Goal: Navigation & Orientation: Find specific page/section

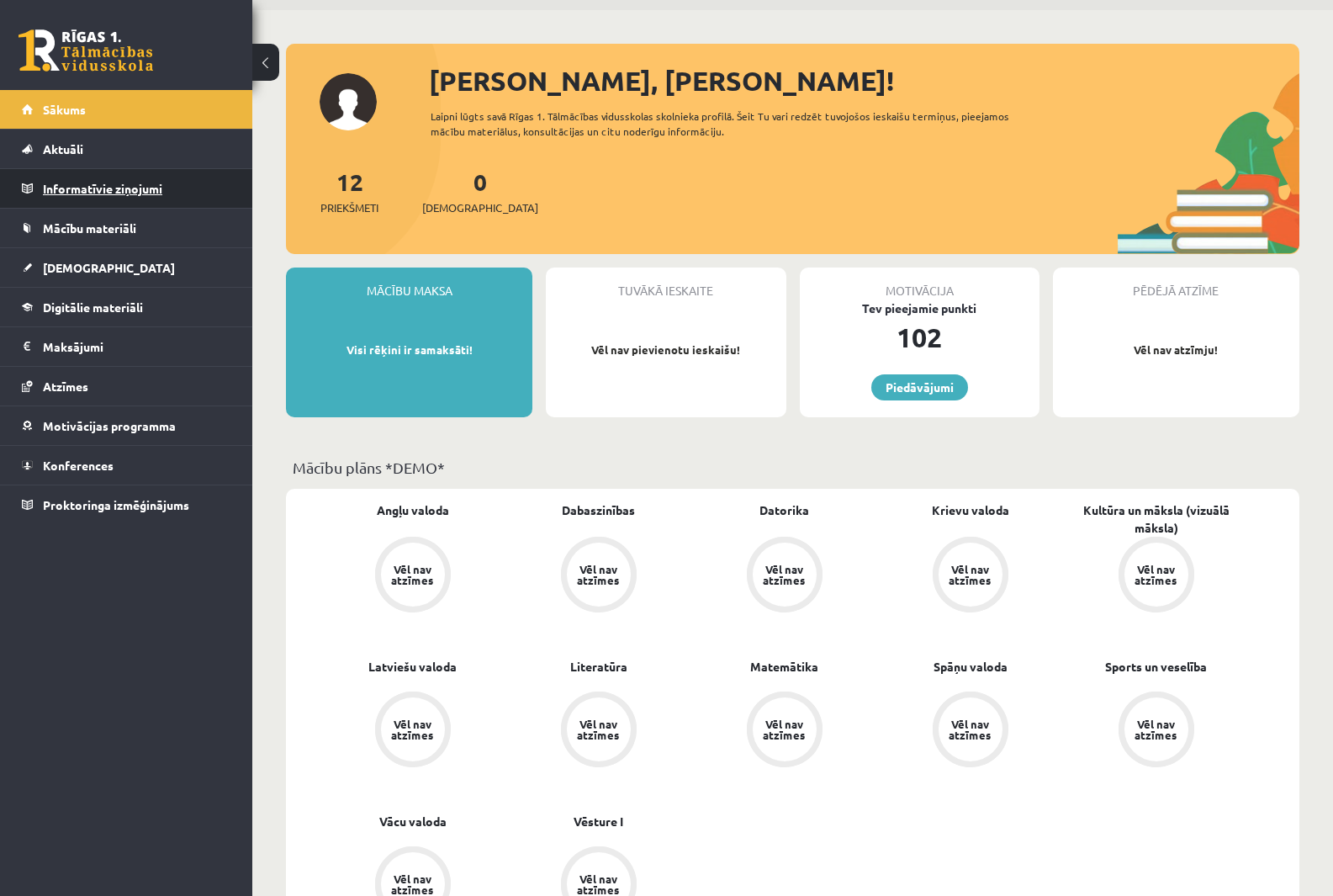
scroll to position [84, 0]
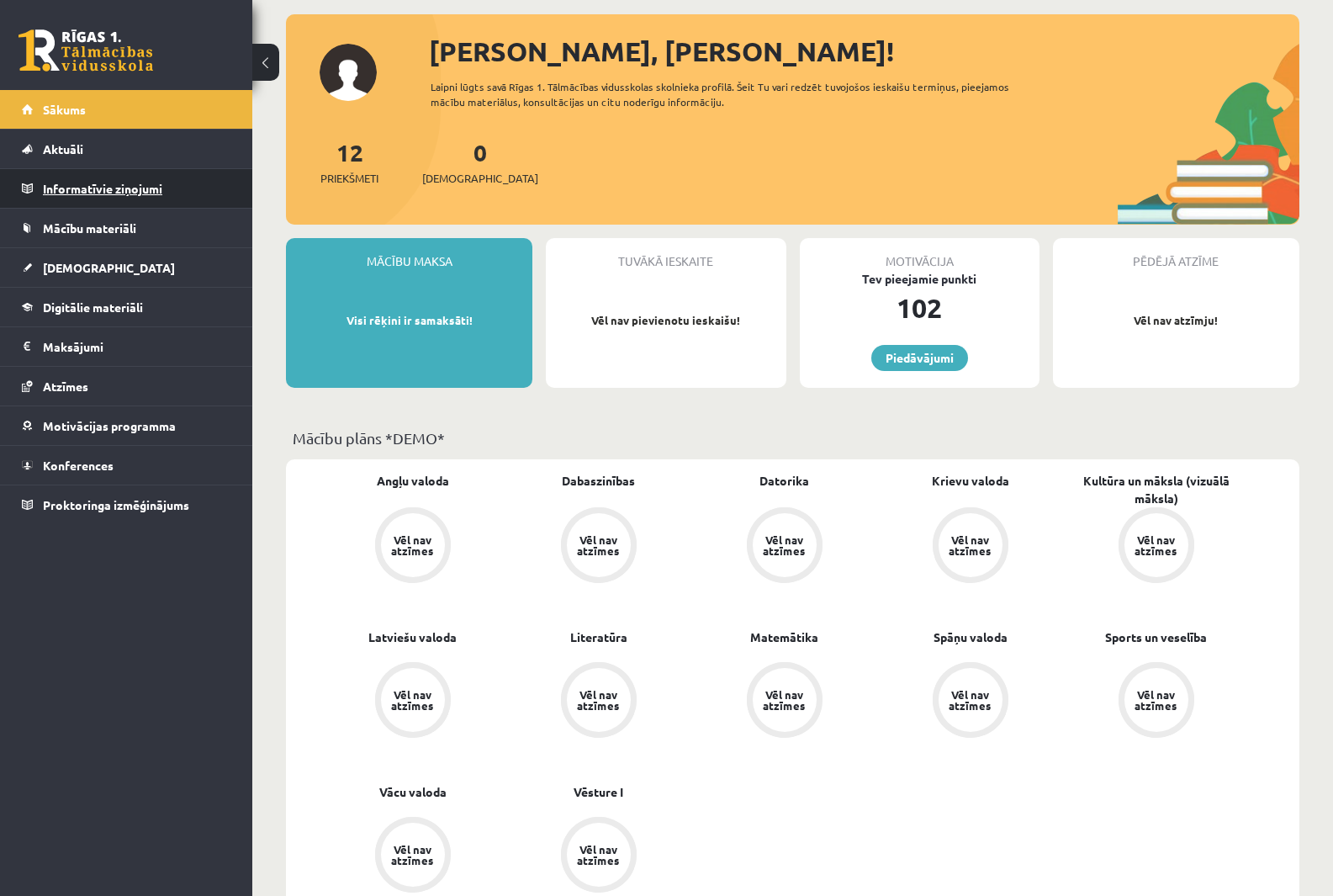
click at [162, 195] on legend "Informatīvie ziņojumi 0" at bounding box center [137, 189] width 189 height 39
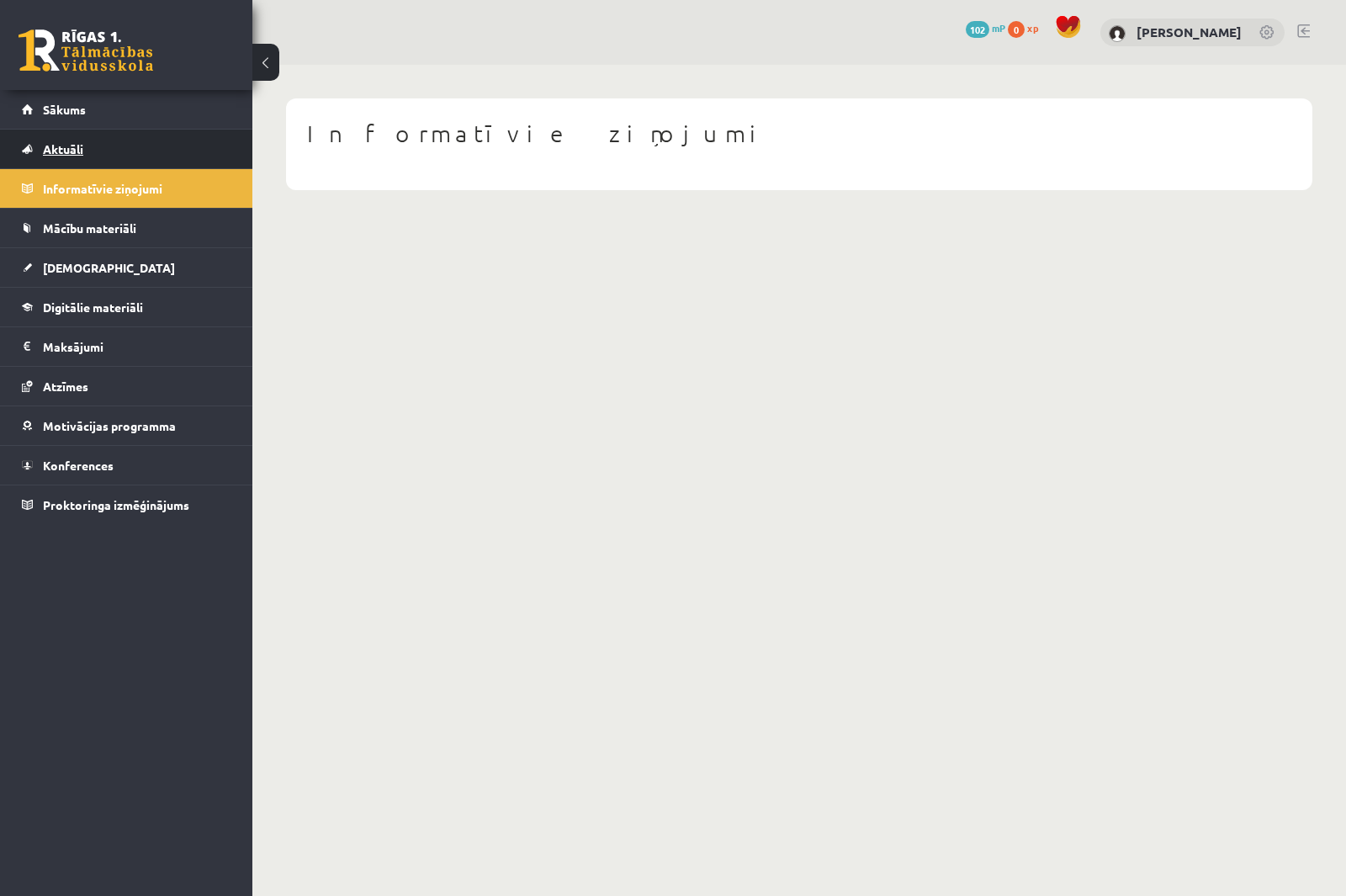
click at [134, 144] on link "Aktuāli" at bounding box center [127, 149] width 210 height 39
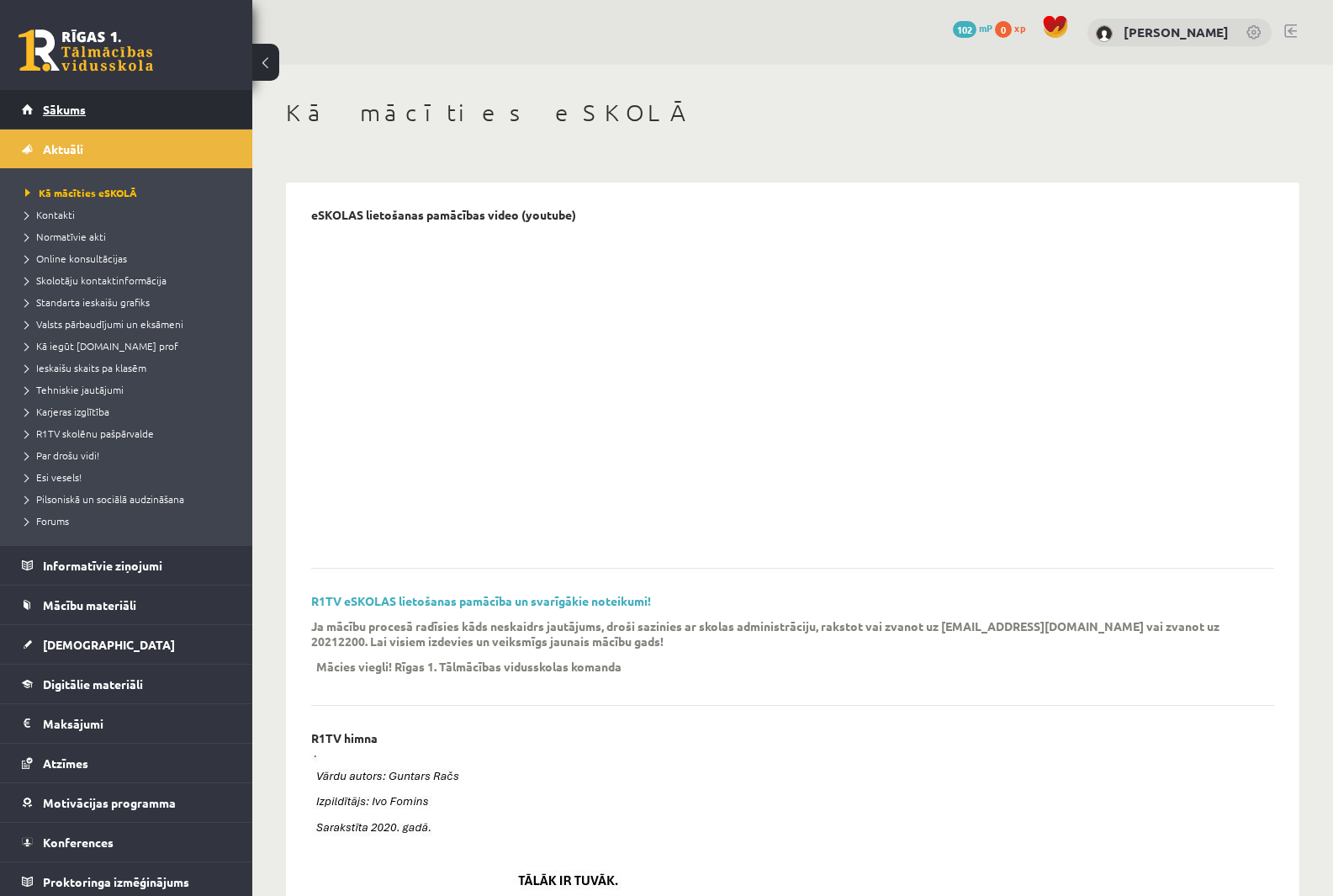
click at [100, 115] on link "Sākums" at bounding box center [127, 109] width 210 height 39
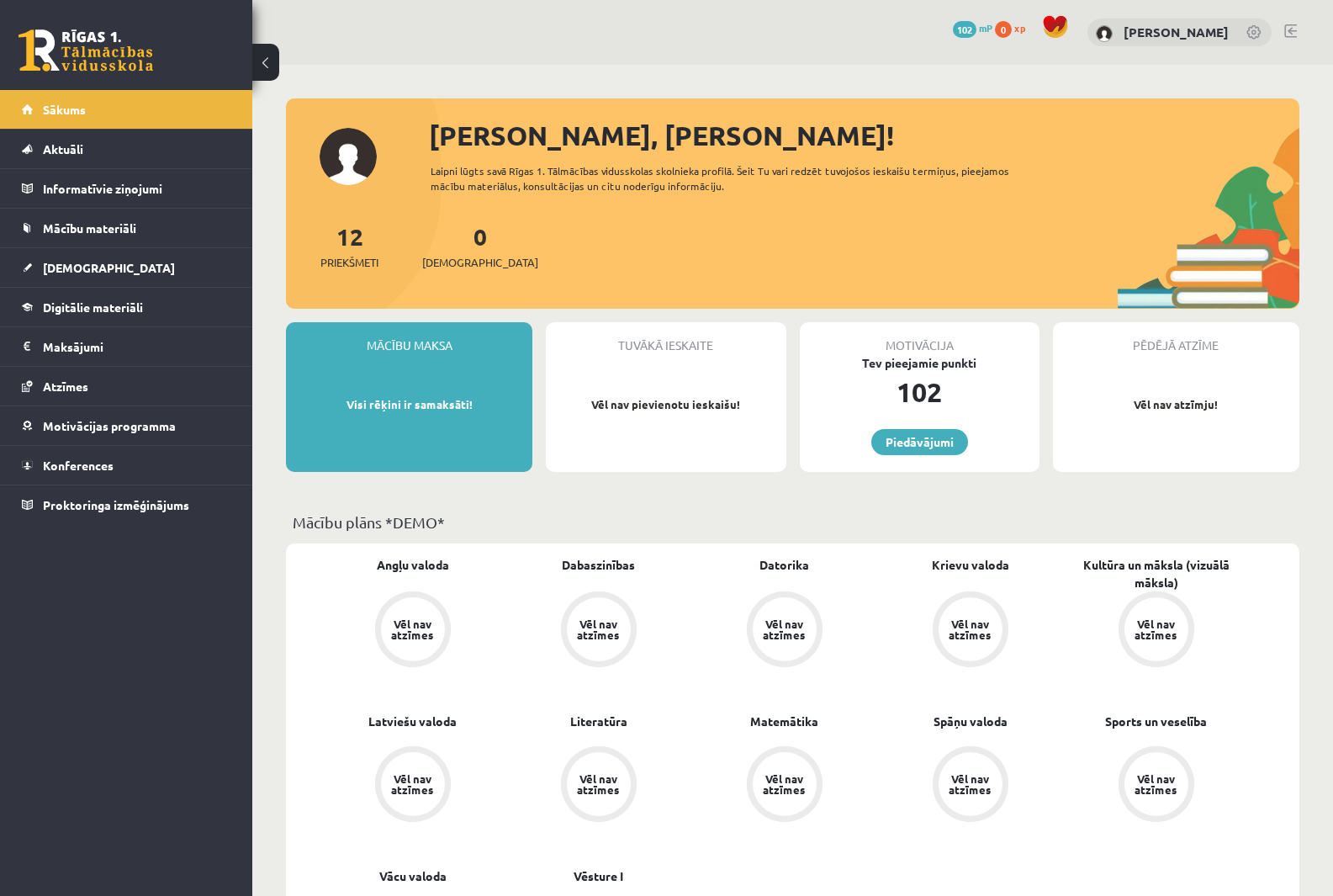
scroll to position [168, 0]
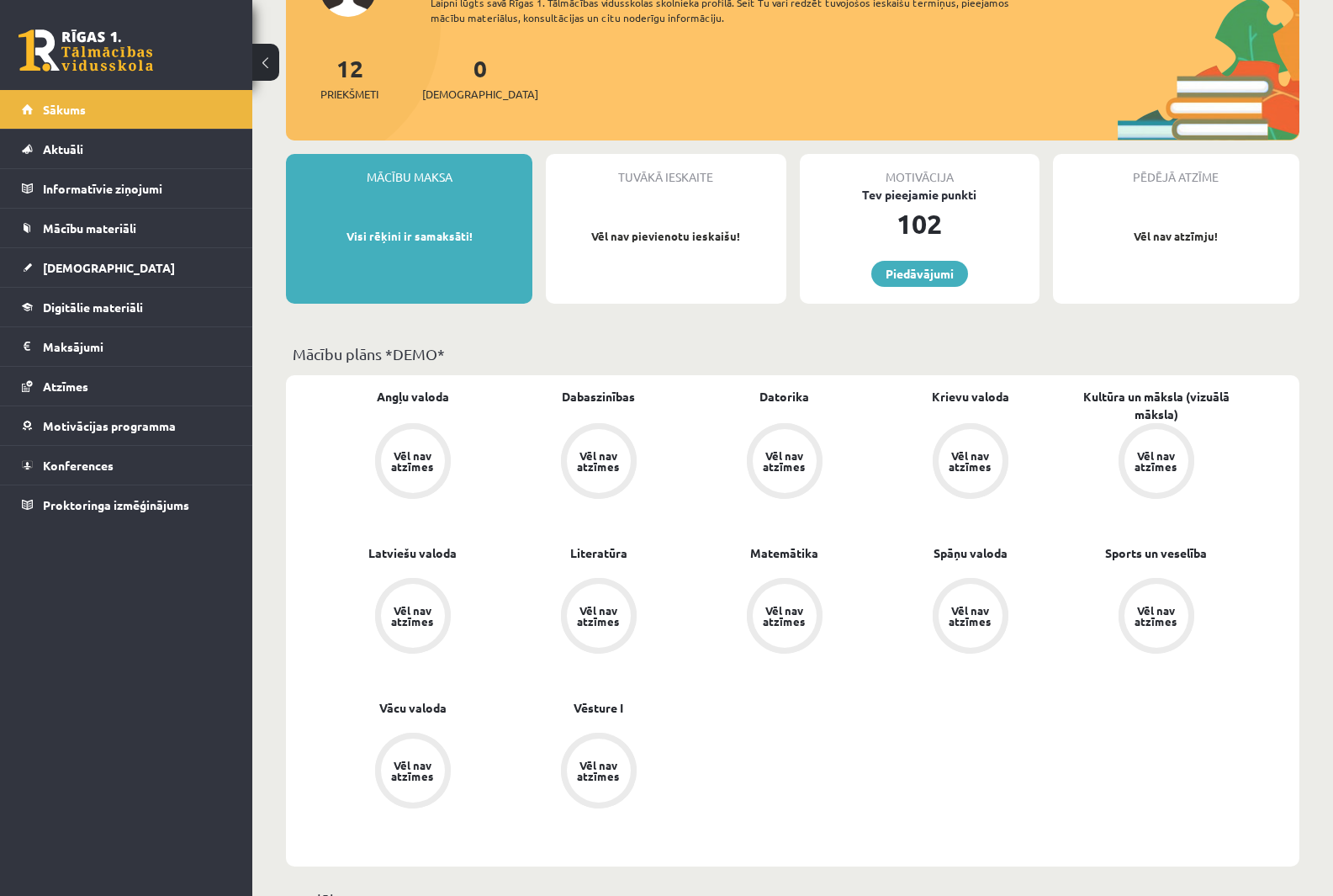
click at [449, 280] on div "Mācību maksa Visi rēķini ir samaksāti!" at bounding box center [410, 229] width 247 height 150
click at [742, 270] on div "Tuvākā ieskaite Vēl nav pievienotu ieskaišu!" at bounding box center [666, 229] width 240 height 150
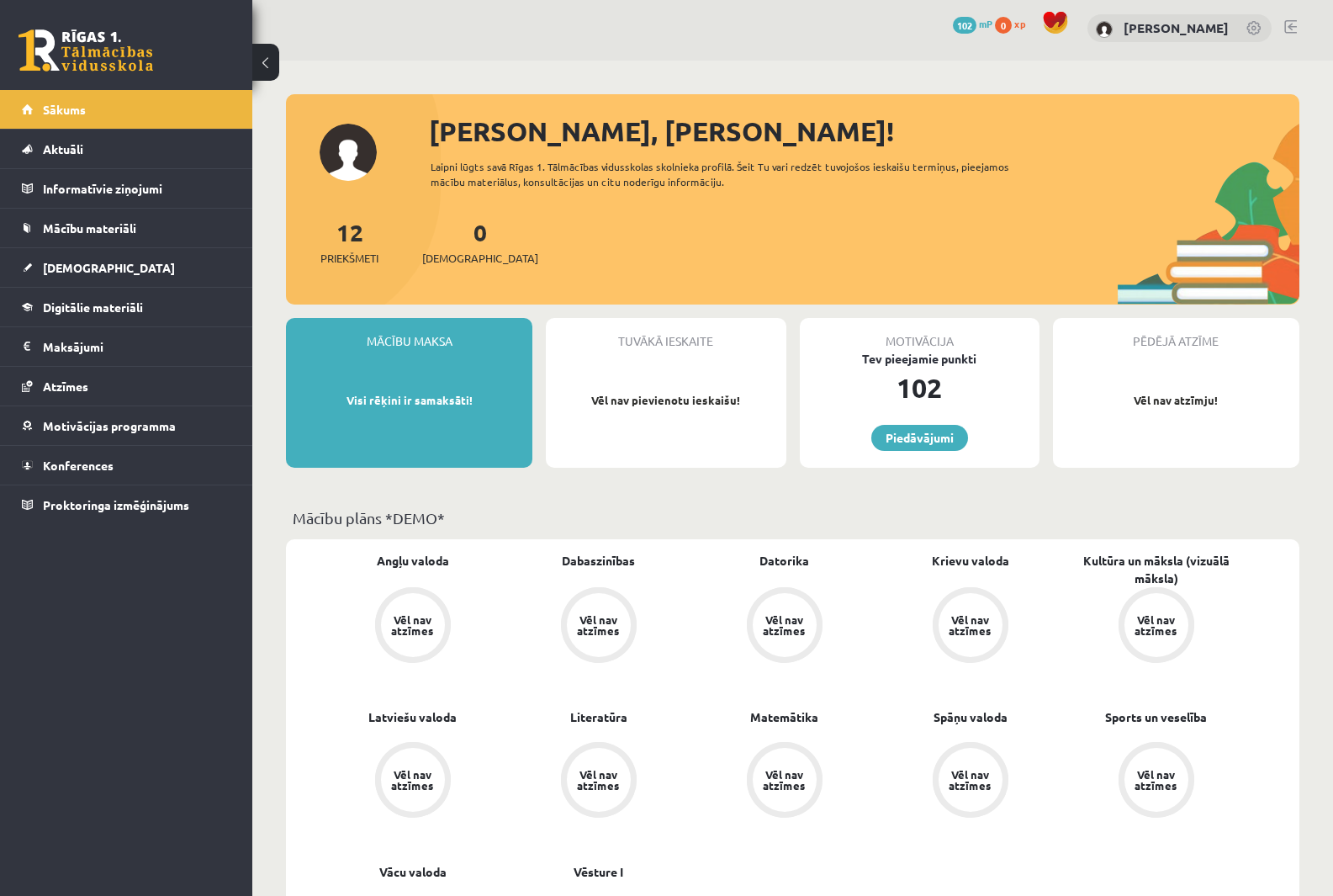
scroll to position [0, 0]
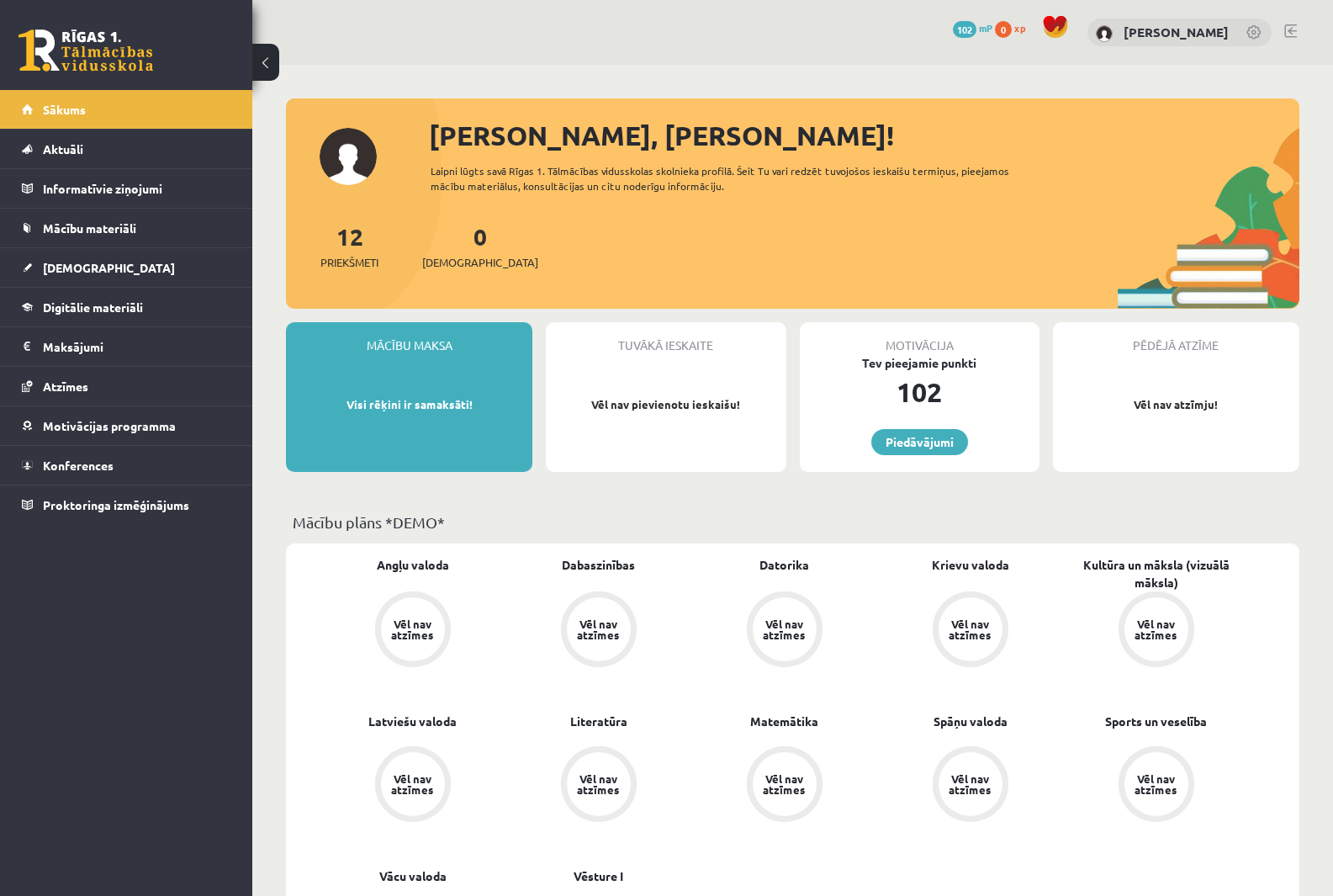
click at [1092, 28] on div "[PERSON_NAME]" at bounding box center [1180, 33] width 184 height 28
click at [1124, 32] on link "[PERSON_NAME]" at bounding box center [1176, 32] width 105 height 17
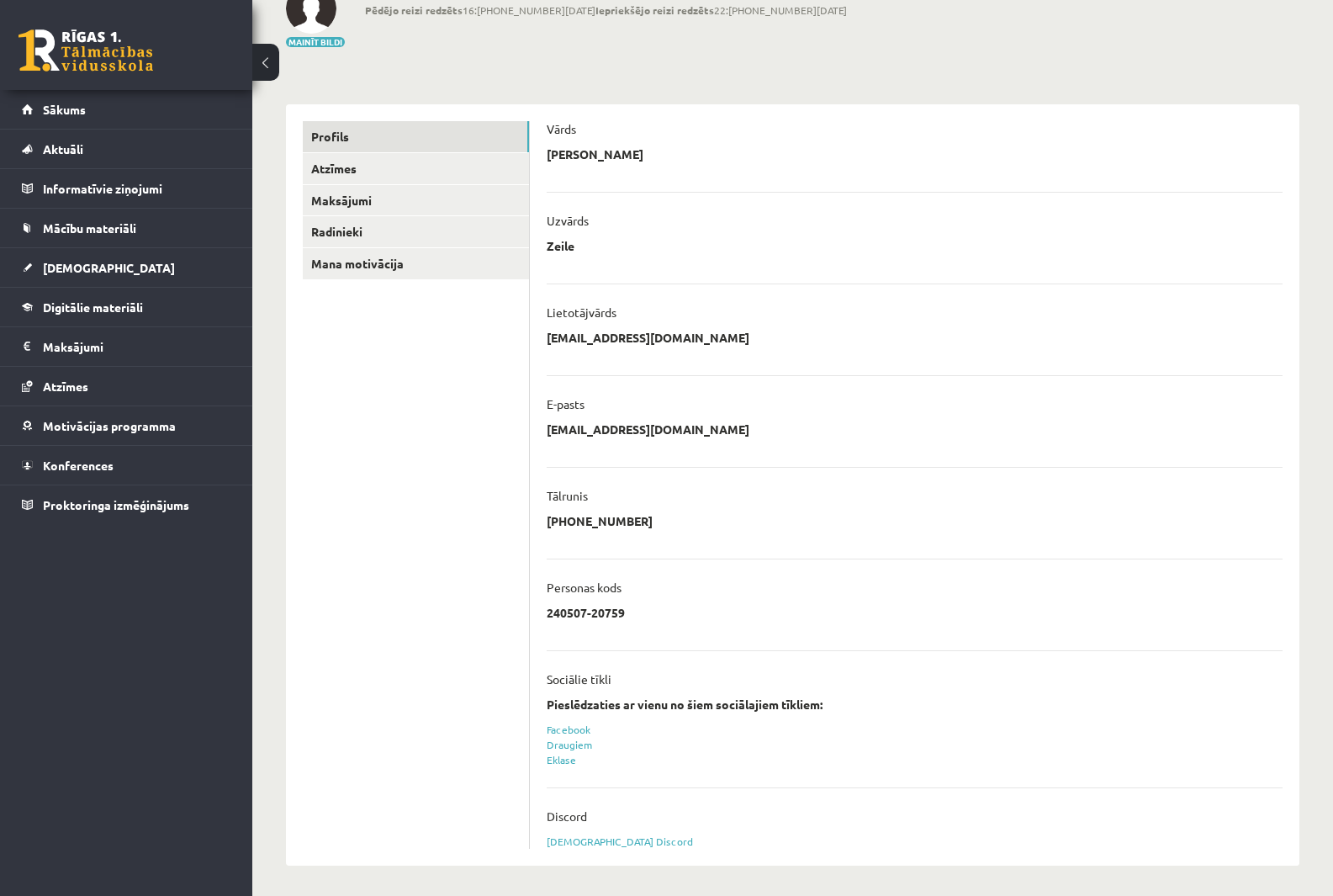
scroll to position [119, 0]
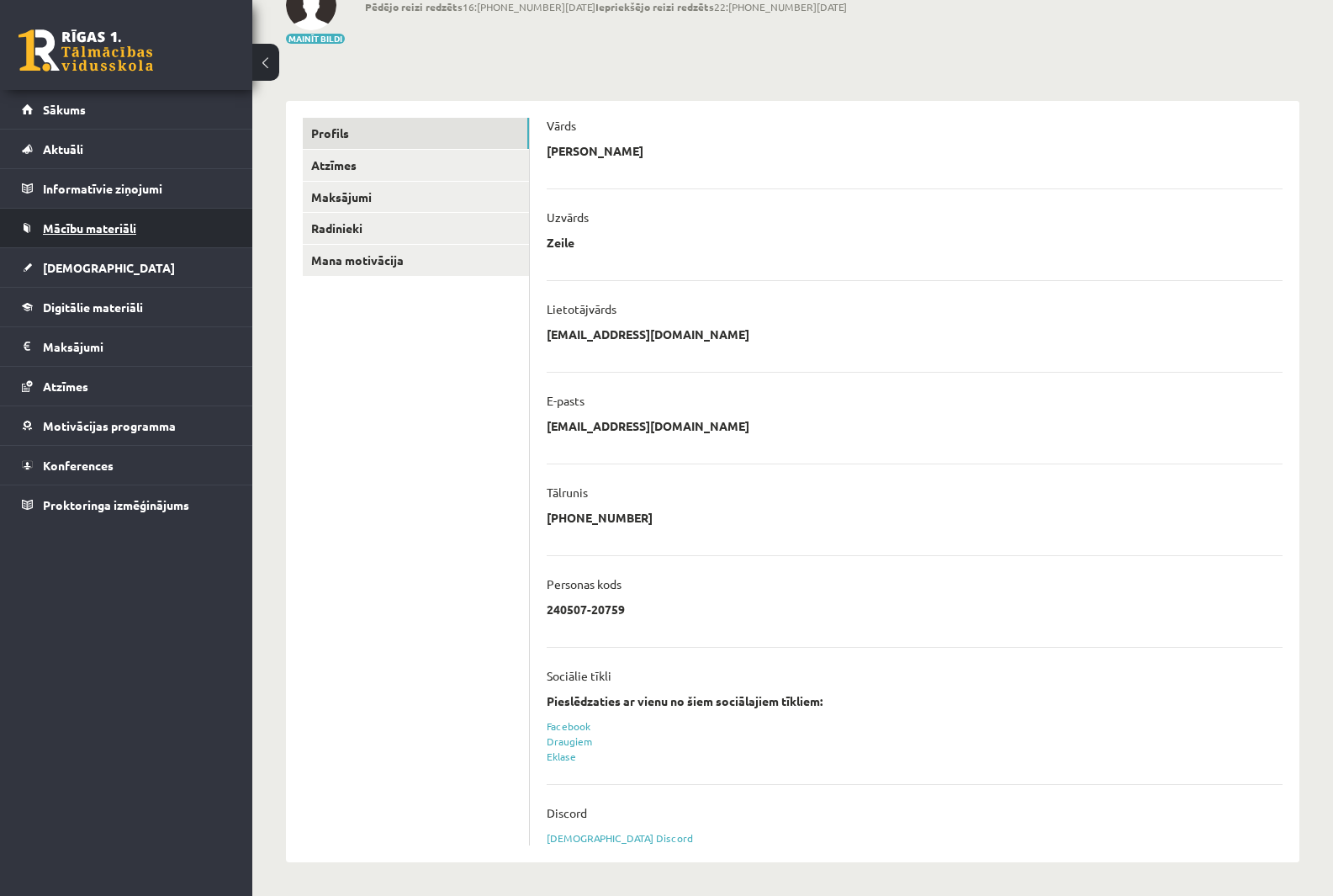
click at [89, 238] on link "Mācību materiāli" at bounding box center [127, 228] width 210 height 39
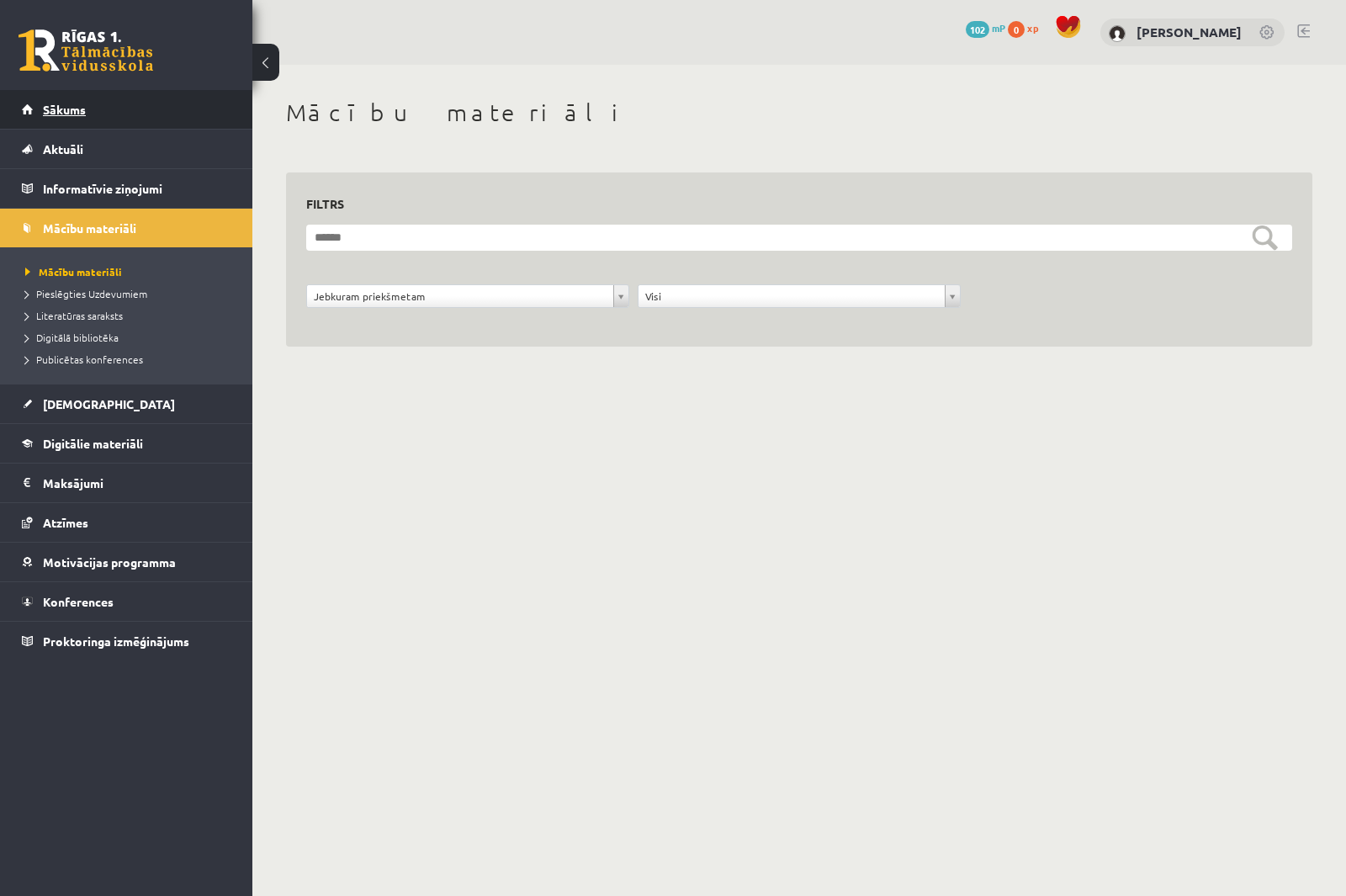
click at [87, 110] on link "Sākums" at bounding box center [127, 109] width 210 height 39
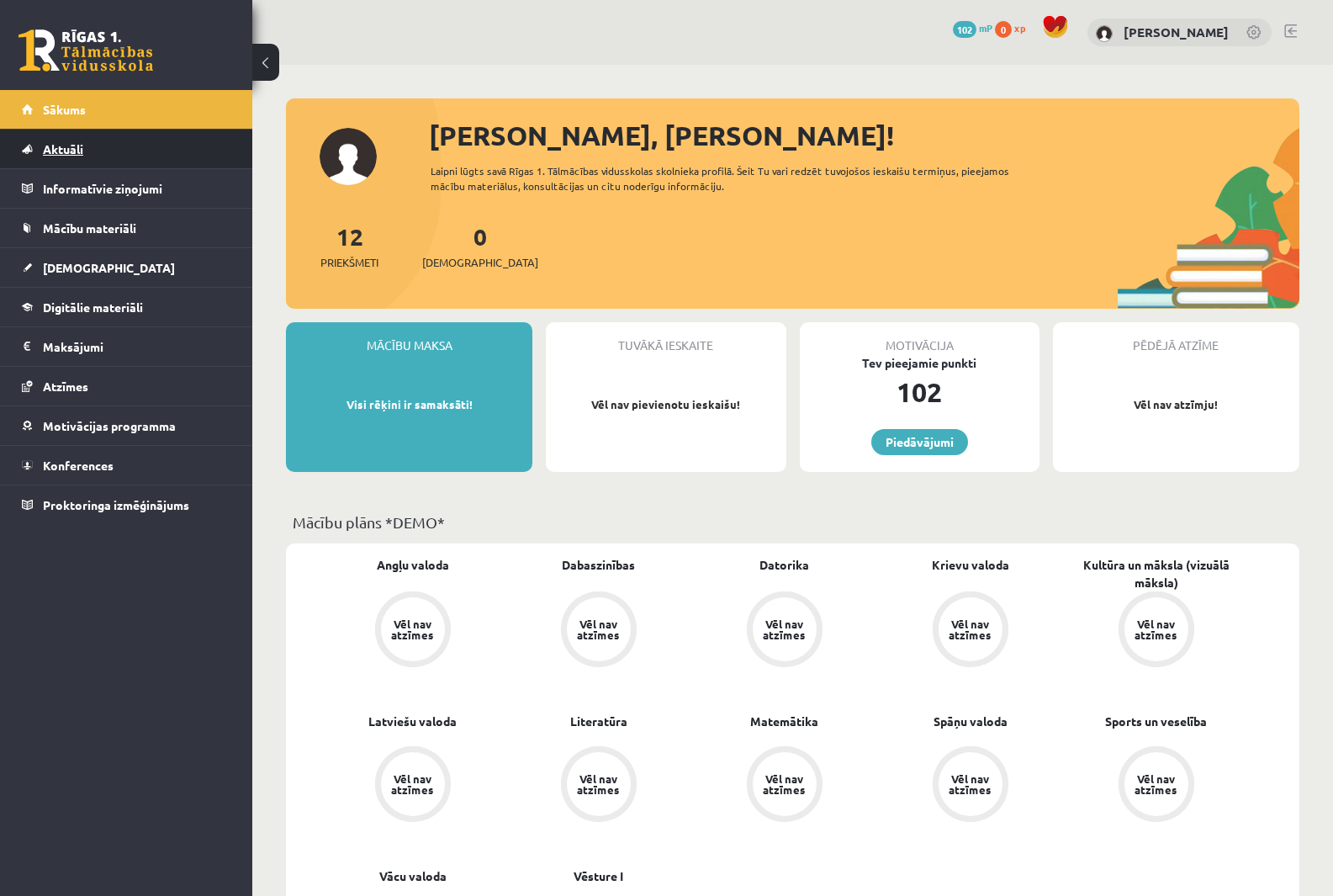
click at [73, 146] on span "Aktuāli" at bounding box center [63, 148] width 41 height 15
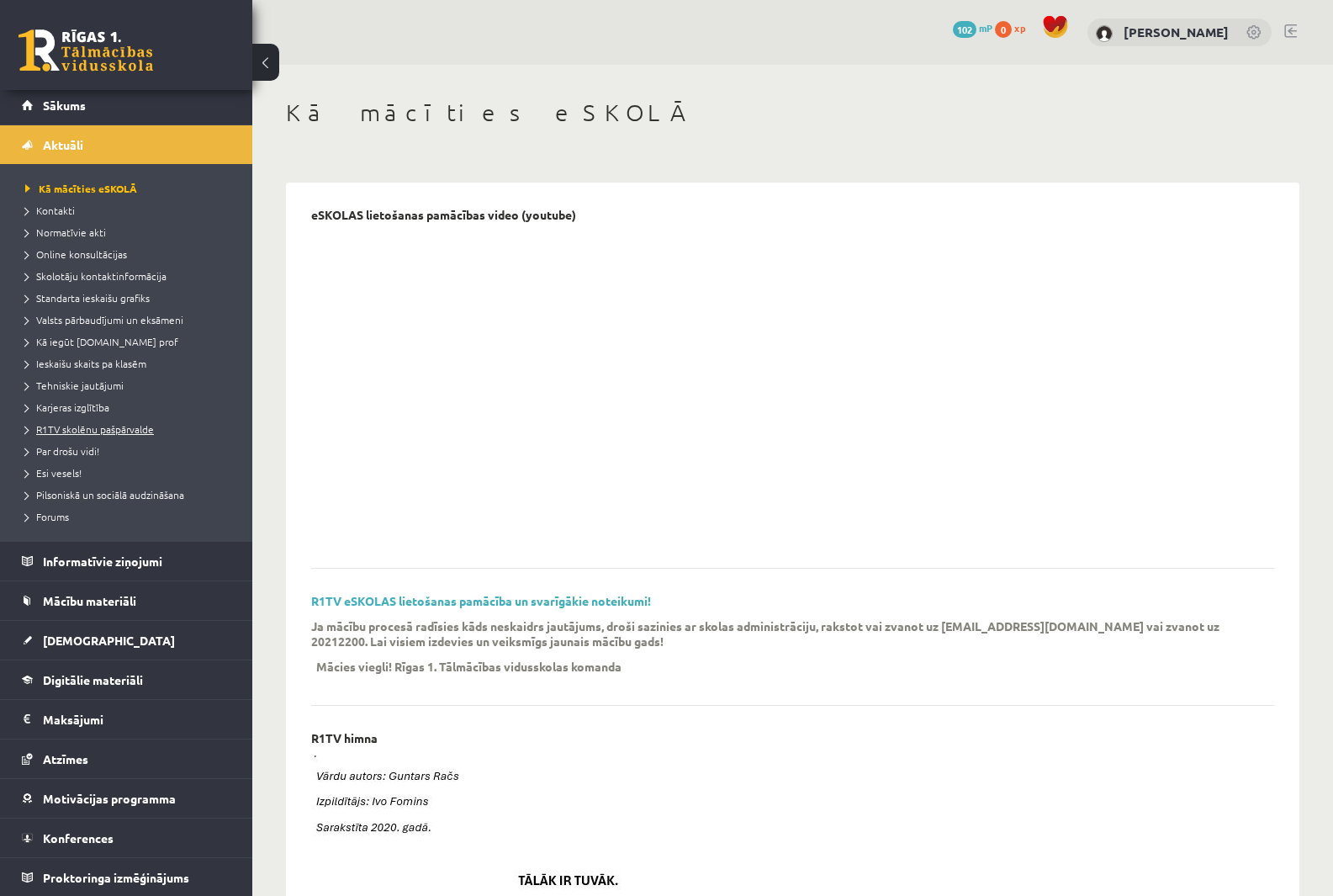
scroll to position [5, 0]
click at [114, 596] on span "Mācību materiāli" at bounding box center [90, 599] width 93 height 15
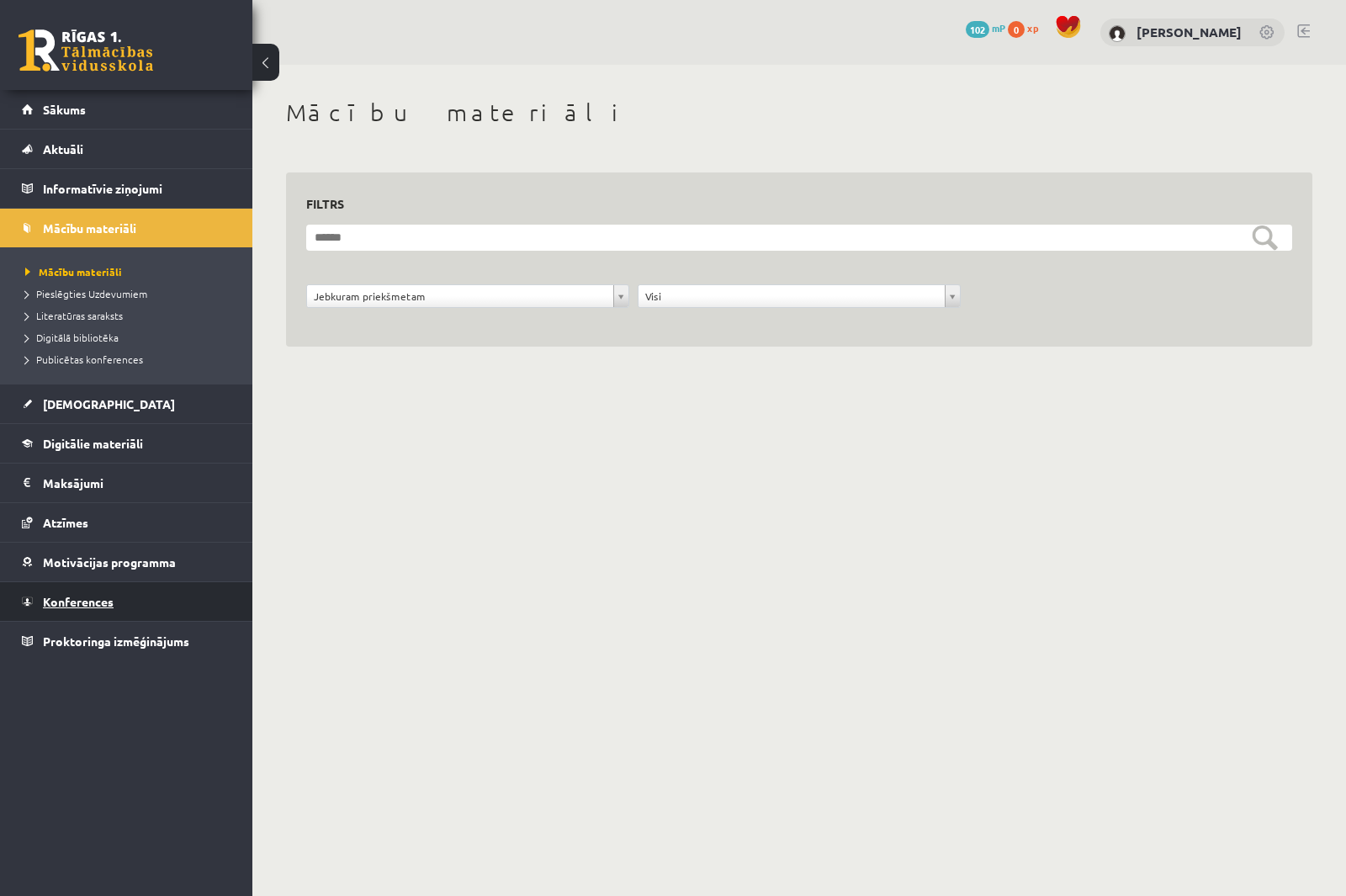
click at [91, 593] on link "Konferences" at bounding box center [127, 602] width 210 height 39
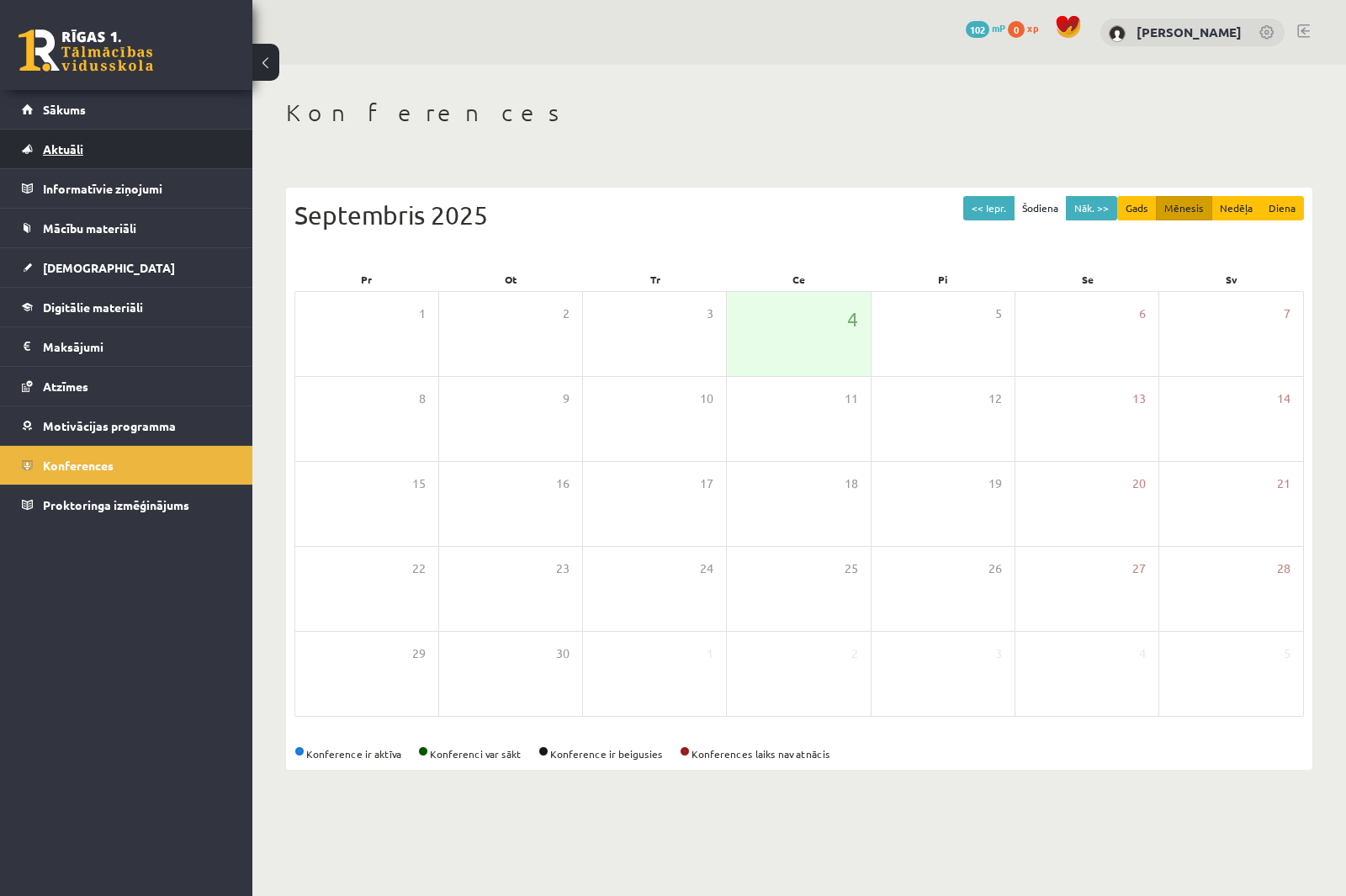
click at [93, 137] on link "Aktuāli" at bounding box center [127, 149] width 210 height 39
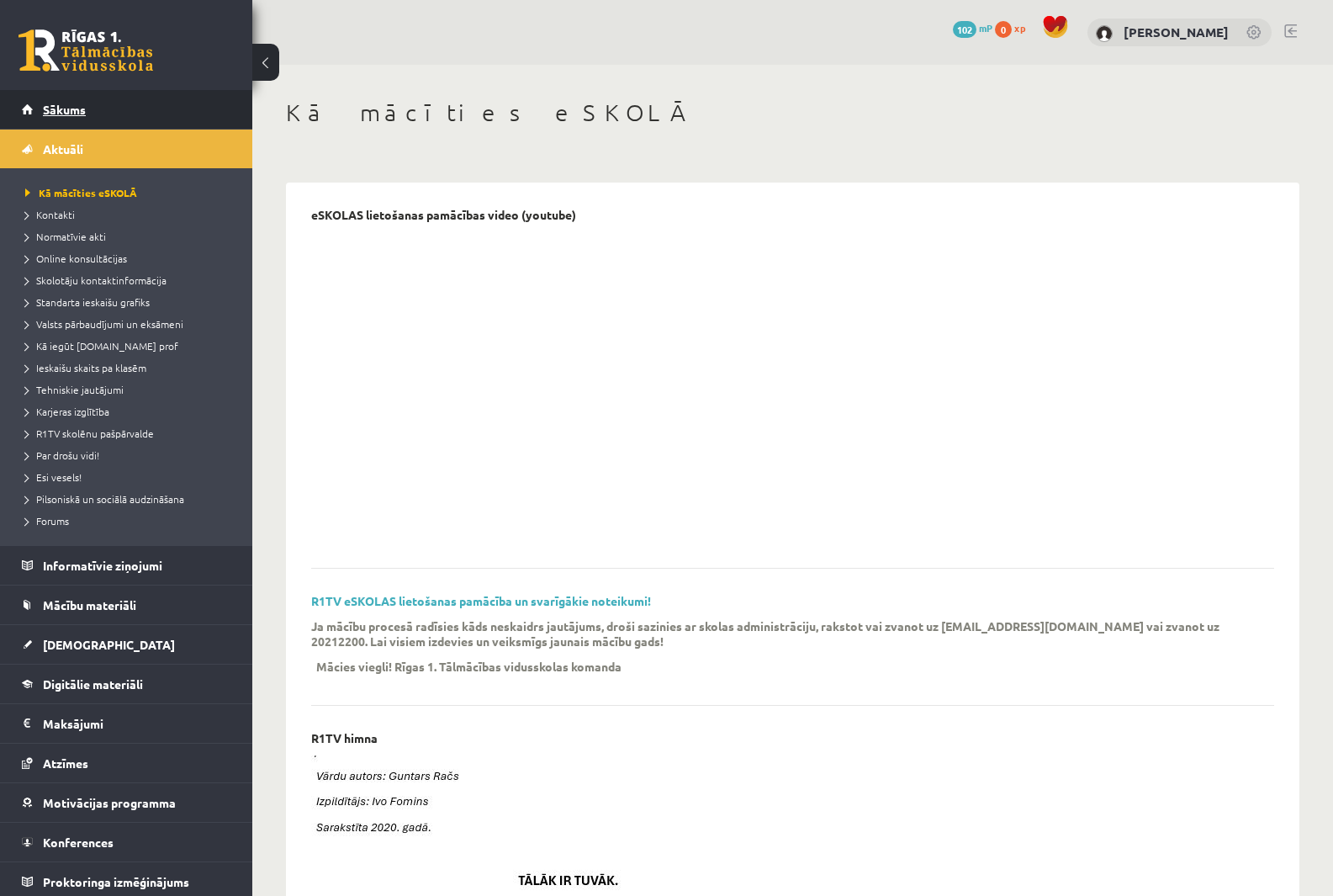
click at [72, 102] on span "Sākums" at bounding box center [64, 109] width 43 height 15
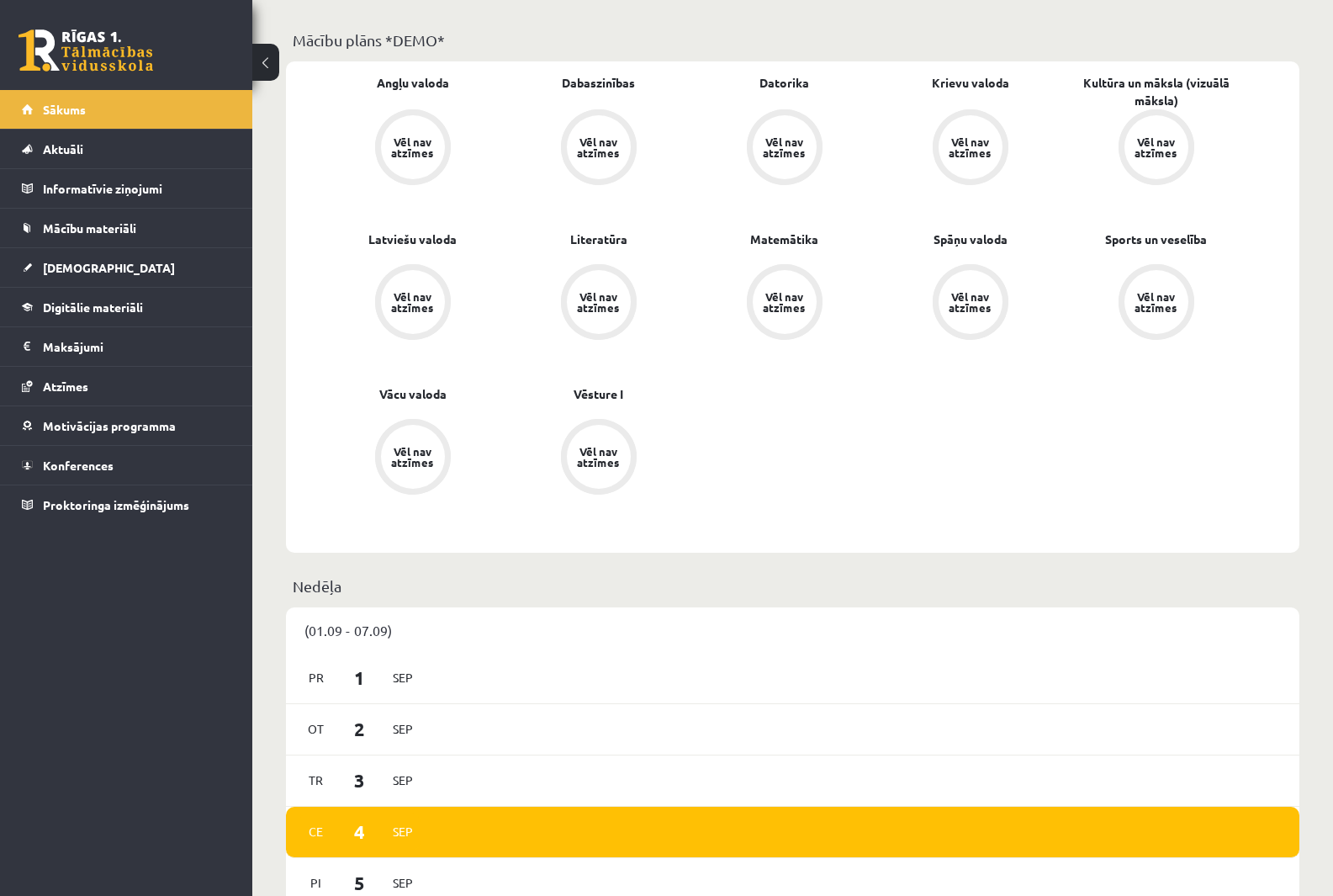
scroll to position [505, 0]
